Goal: Information Seeking & Learning: Learn about a topic

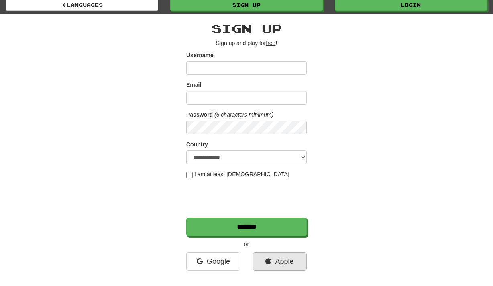
scroll to position [15, 0]
click at [284, 263] on link "Apple" at bounding box center [280, 261] width 54 height 18
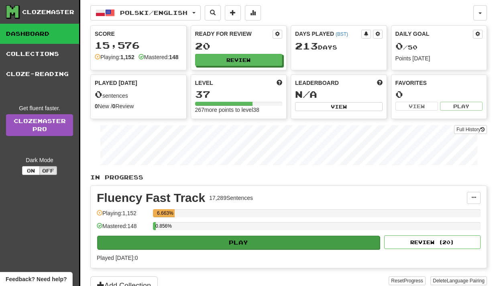
click at [231, 246] on button "Play" at bounding box center [238, 242] width 283 height 14
select select "**"
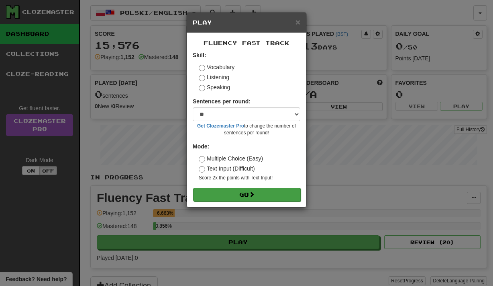
click at [244, 194] on button "Go" at bounding box center [247, 195] width 108 height 14
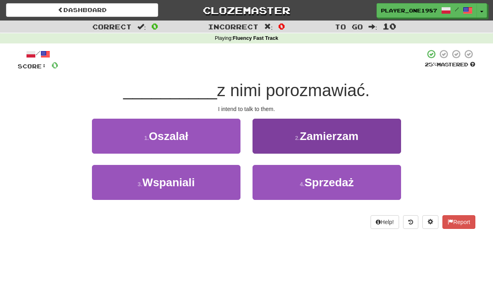
click at [277, 134] on button "2 . Zamierzam" at bounding box center [327, 136] width 149 height 35
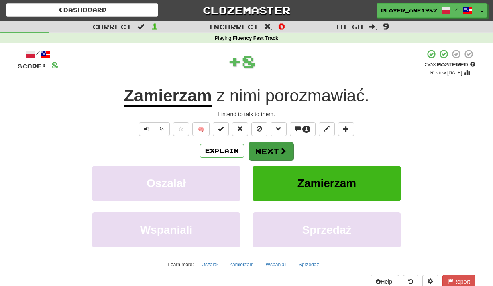
click at [269, 149] on button "Next" at bounding box center [271, 151] width 45 height 18
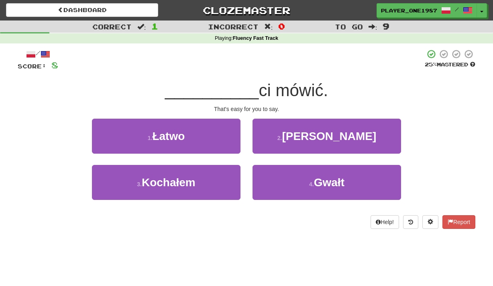
click at [215, 140] on button "1 . Łatwo" at bounding box center [166, 136] width 149 height 35
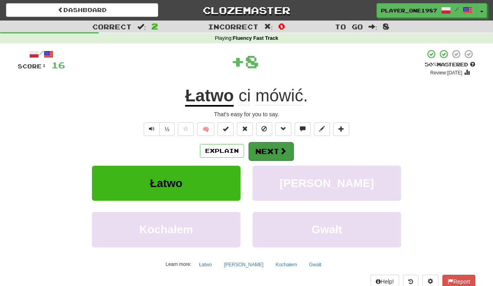
click at [265, 150] on button "Next" at bounding box center [271, 151] width 45 height 18
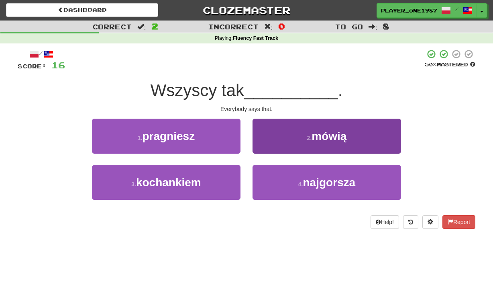
click at [269, 145] on button "2 . mówią" at bounding box center [327, 136] width 149 height 35
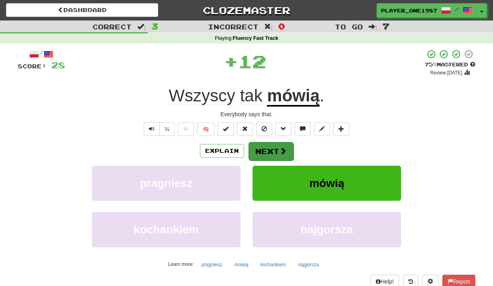
click at [264, 149] on button "Next" at bounding box center [271, 151] width 45 height 18
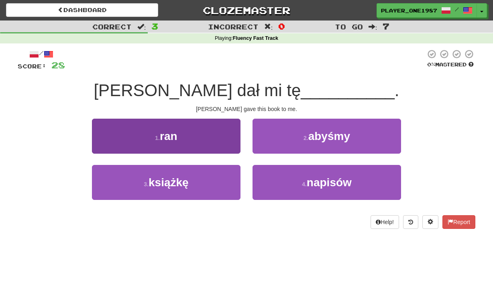
click at [217, 173] on button "3 . książkę" at bounding box center [166, 182] width 149 height 35
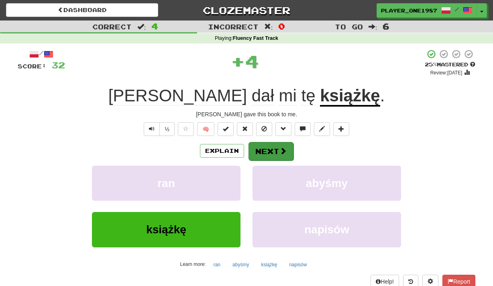
click at [266, 152] on button "Next" at bounding box center [271, 151] width 45 height 18
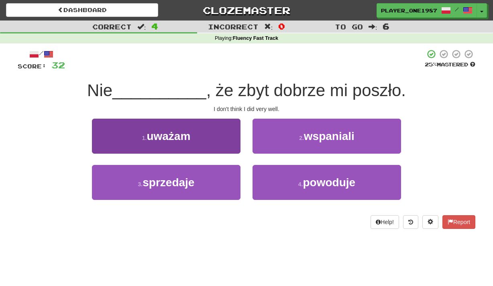
click at [223, 136] on button "1 . uważam" at bounding box center [166, 136] width 149 height 35
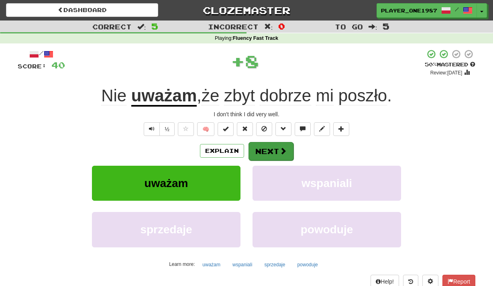
click at [264, 149] on button "Next" at bounding box center [271, 151] width 45 height 18
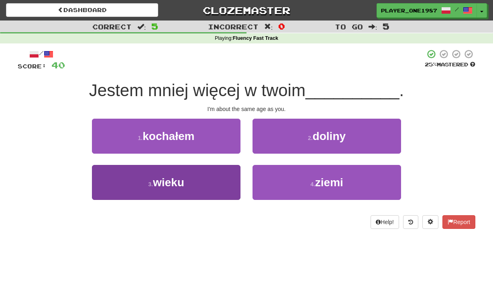
click at [214, 175] on button "3 . wieku" at bounding box center [166, 182] width 149 height 35
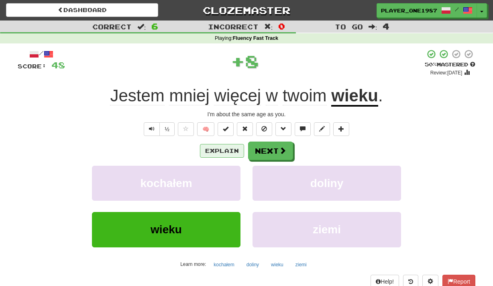
click at [227, 147] on button "Explain" at bounding box center [222, 151] width 44 height 14
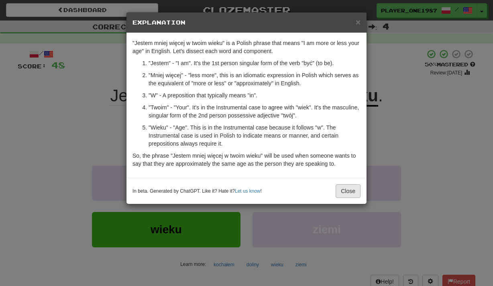
click at [351, 192] on button "Close" at bounding box center [348, 191] width 25 height 14
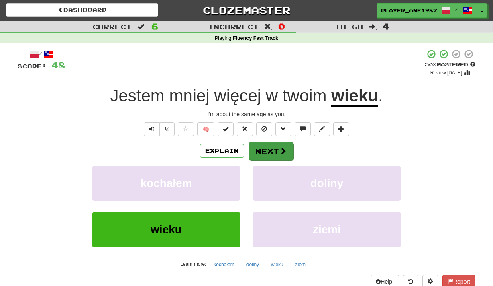
click at [283, 151] on span at bounding box center [283, 150] width 7 height 7
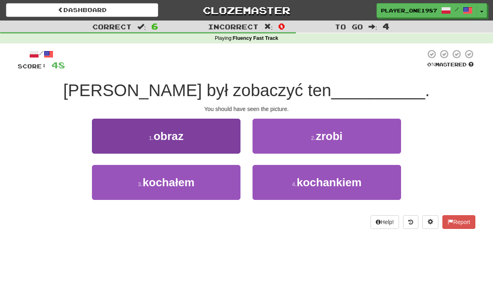
click at [215, 143] on button "1 . obraz" at bounding box center [166, 136] width 149 height 35
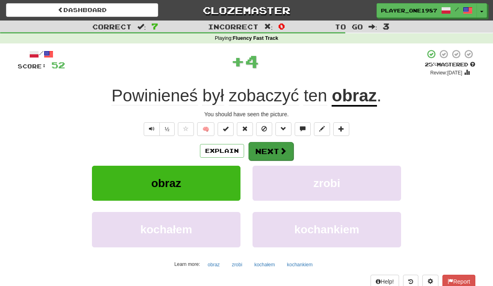
click at [266, 151] on button "Next" at bounding box center [271, 151] width 45 height 18
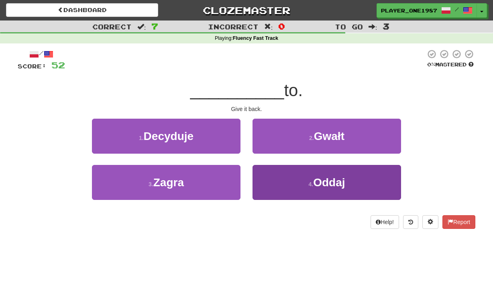
click at [280, 181] on button "4 . Oddaj" at bounding box center [327, 182] width 149 height 35
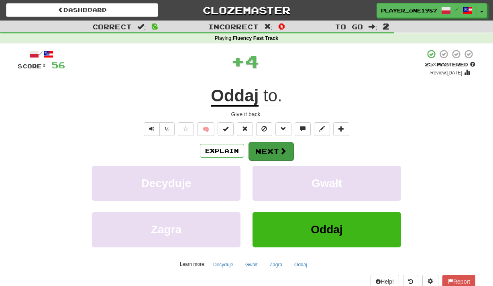
click at [266, 146] on button "Next" at bounding box center [271, 151] width 45 height 18
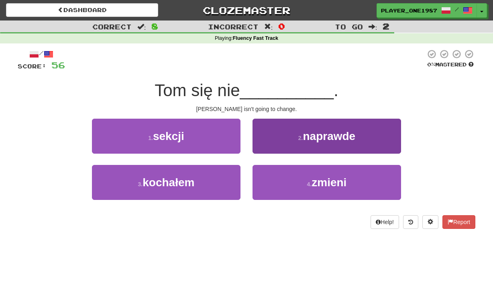
click at [285, 176] on button "4 . zmieni" at bounding box center [327, 182] width 149 height 35
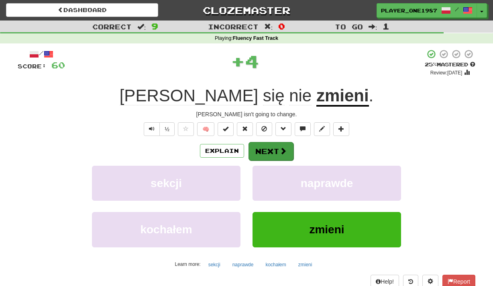
click at [272, 151] on button "Next" at bounding box center [271, 151] width 45 height 18
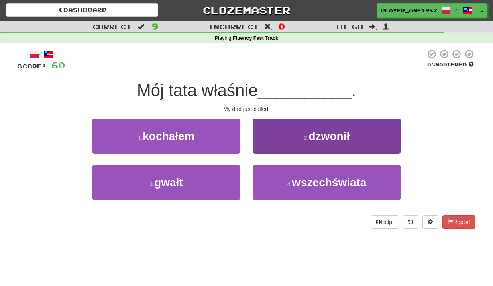
click at [304, 144] on button "2 . dzwonił" at bounding box center [327, 136] width 149 height 35
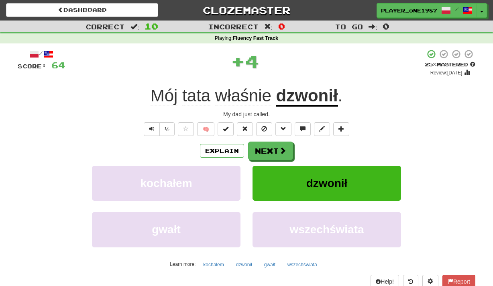
click at [265, 150] on button "Next" at bounding box center [270, 150] width 45 height 18
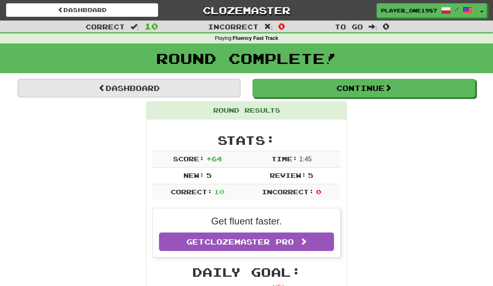
click at [180, 89] on link "Dashboard" at bounding box center [129, 88] width 223 height 18
